Goal: Register for event/course

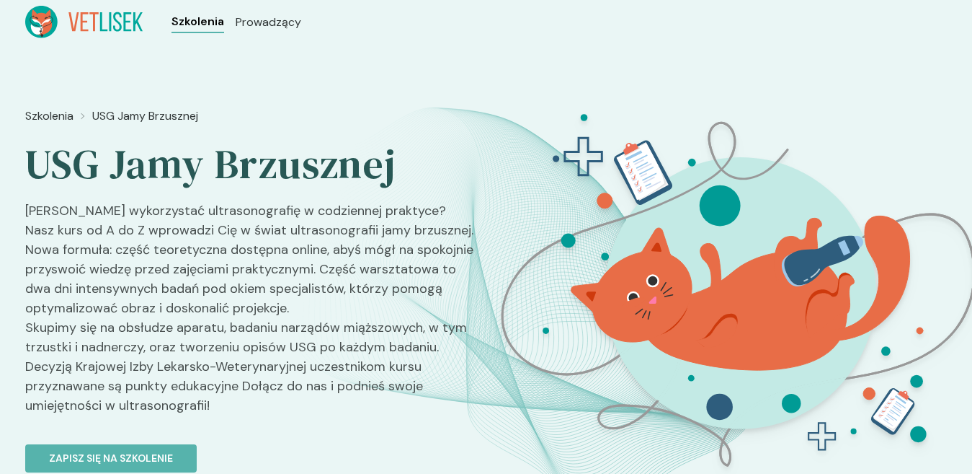
click at [190, 22] on span "Szkolenia" at bounding box center [198, 21] width 53 height 17
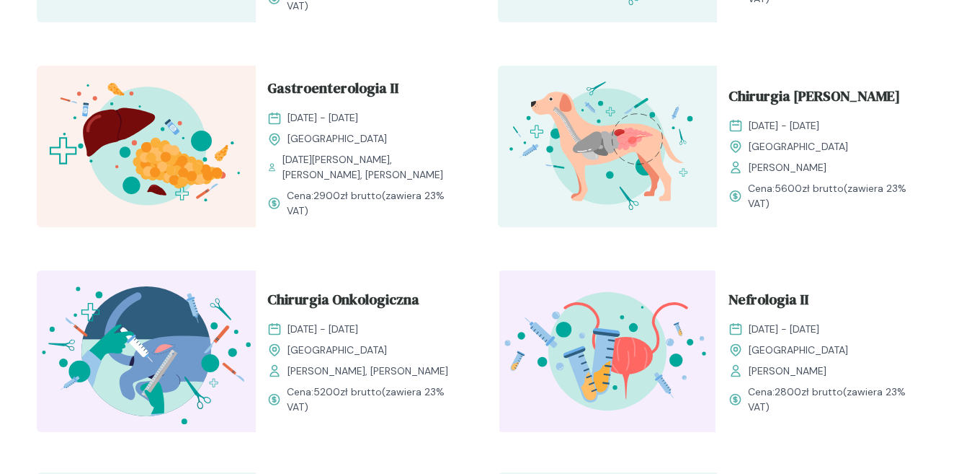
scroll to position [1514, 0]
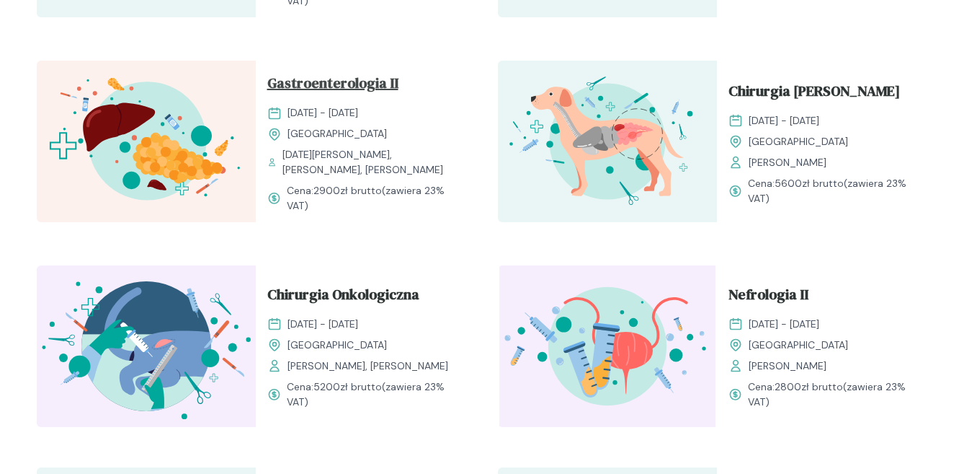
drag, startPoint x: 328, startPoint y: 73, endPoint x: 334, endPoint y: 83, distance: 12.0
click at [329, 73] on span "Gastroenterologia II" at bounding box center [332, 85] width 131 height 27
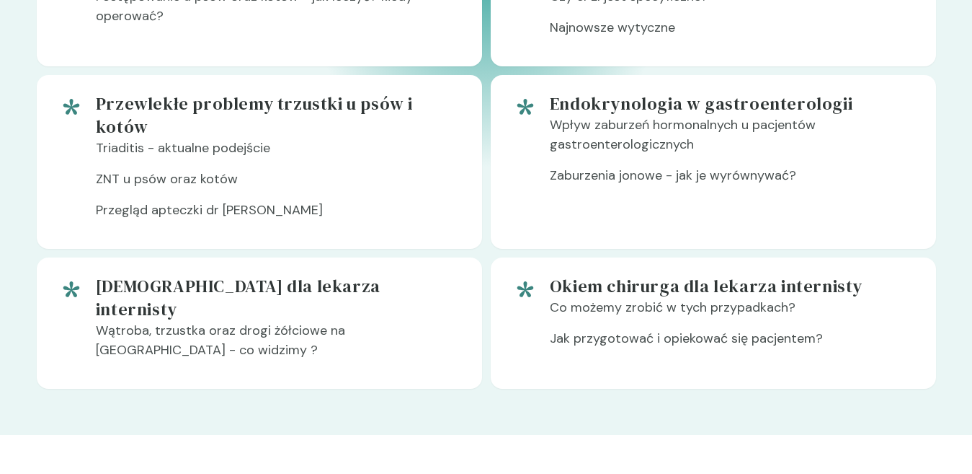
scroll to position [1586, 0]
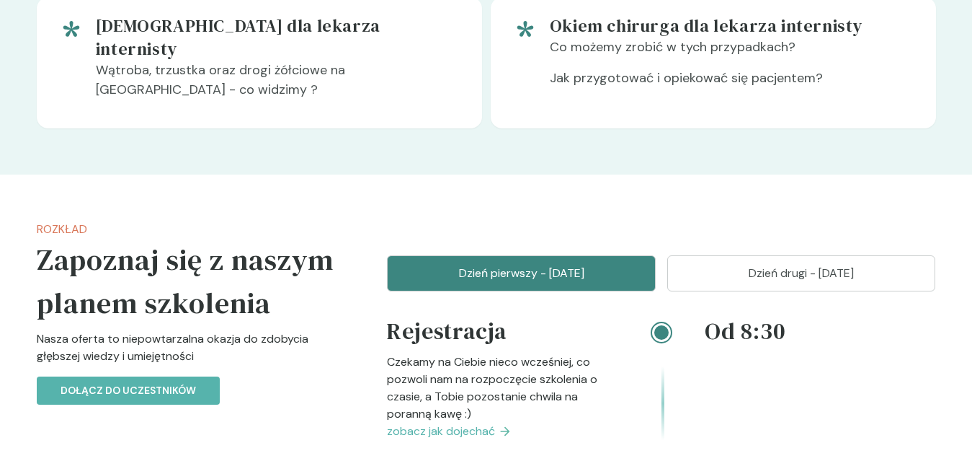
click at [781, 265] on p "Dzień drugi - [DATE]" at bounding box center [801, 273] width 233 height 17
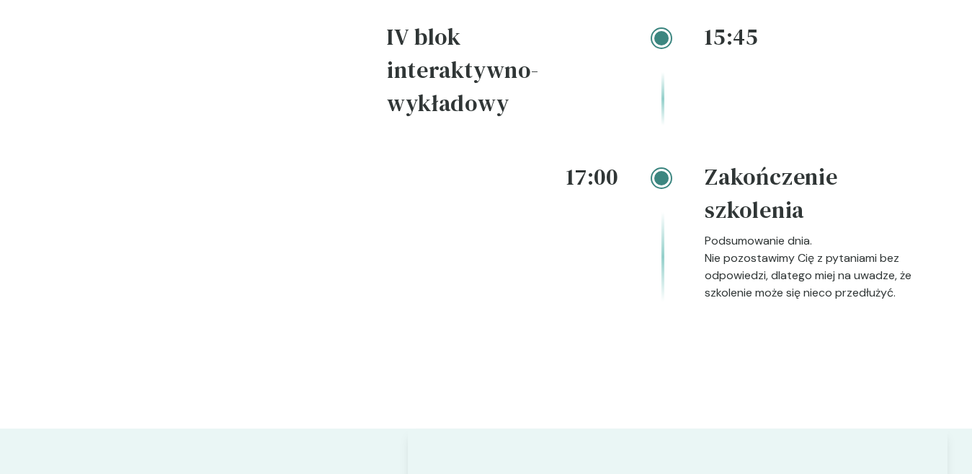
scroll to position [2739, 0]
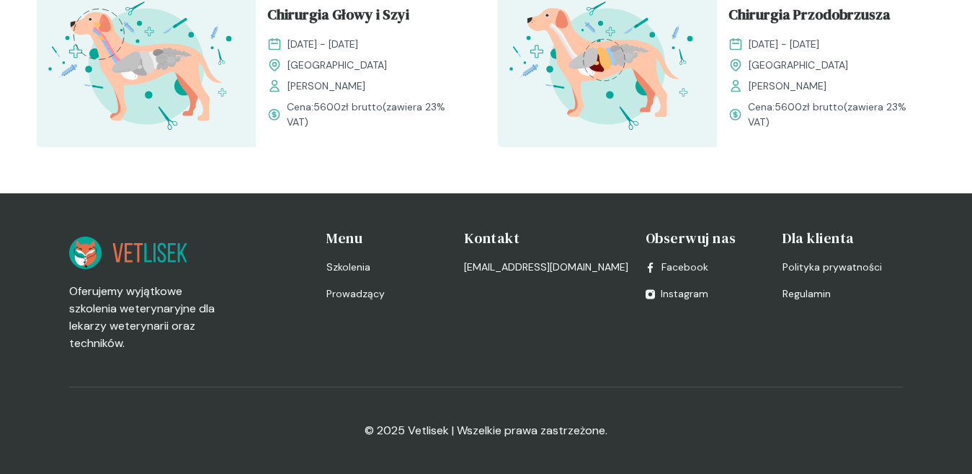
scroll to position [1514, 0]
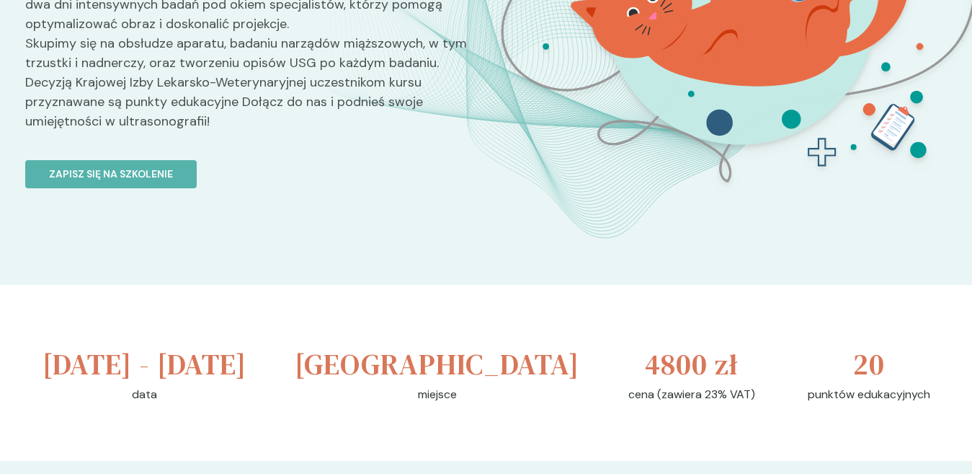
scroll to position [288, 0]
